Goal: Task Accomplishment & Management: Complete application form

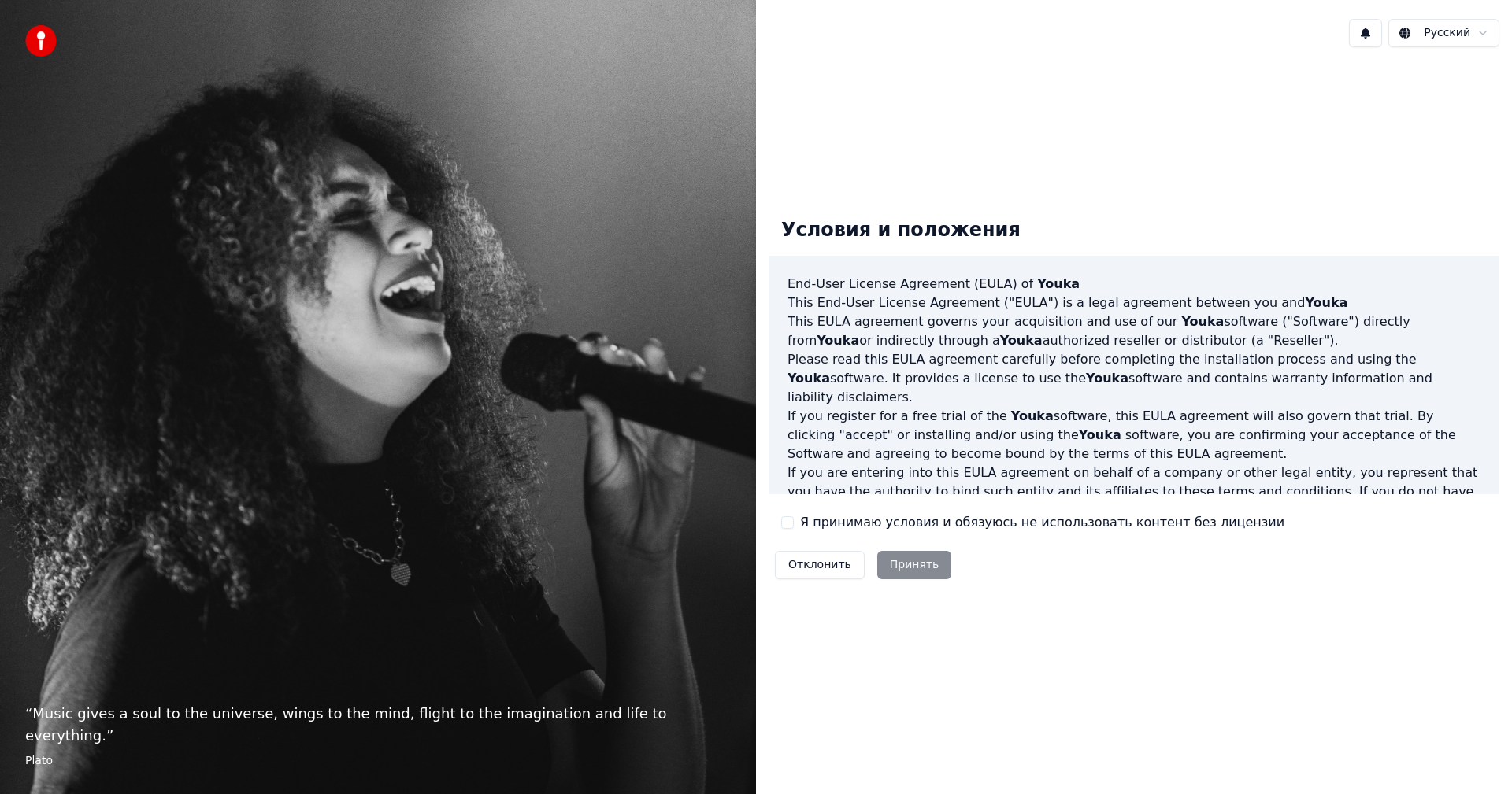
click at [784, 522] on button "Я принимаю условия и обязуюсь не использовать контент без лицензии" at bounding box center [787, 522] width 13 height 13
click at [911, 563] on button "Принять" at bounding box center [914, 565] width 75 height 29
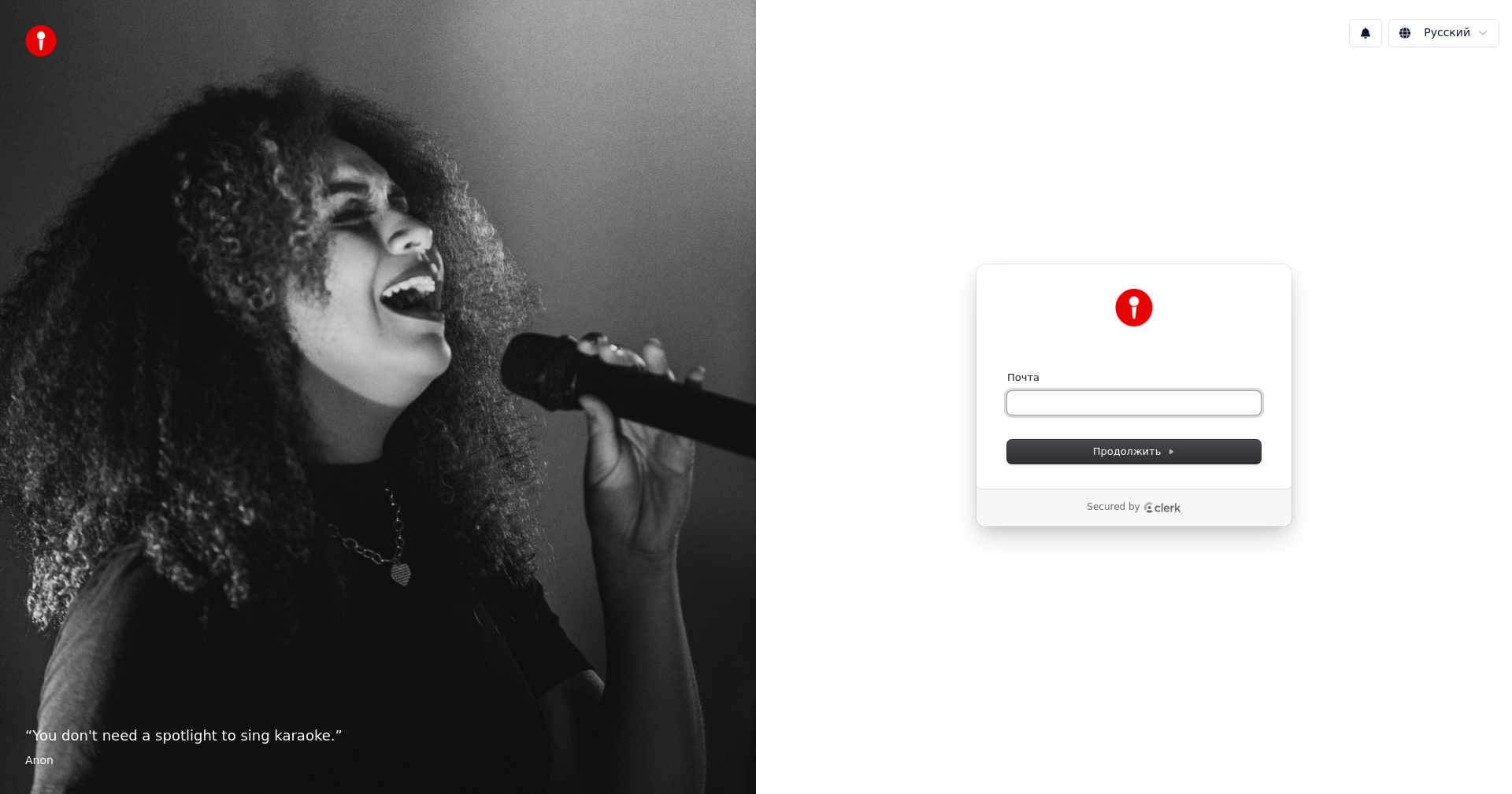
click at [1079, 394] on input "Почта" at bounding box center [1133, 403] width 253 height 24
